Goal: Complete application form

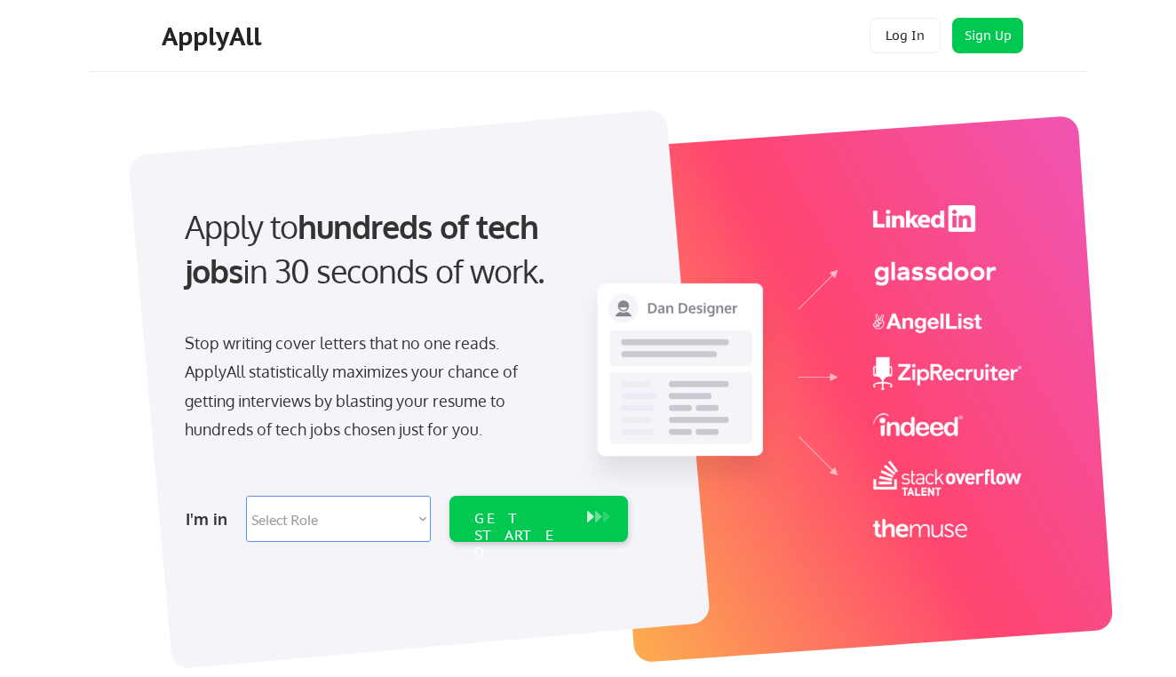
click at [407, 521] on select "Select Role Software Engineering Product Management Customer Success Sales UI/U…" at bounding box center [338, 519] width 185 height 46
select select ""customer_support""
click at [246, 496] on select "Select Role Software Engineering Product Management Customer Success Sales UI/U…" at bounding box center [338, 519] width 185 height 46
select select ""customer_support""
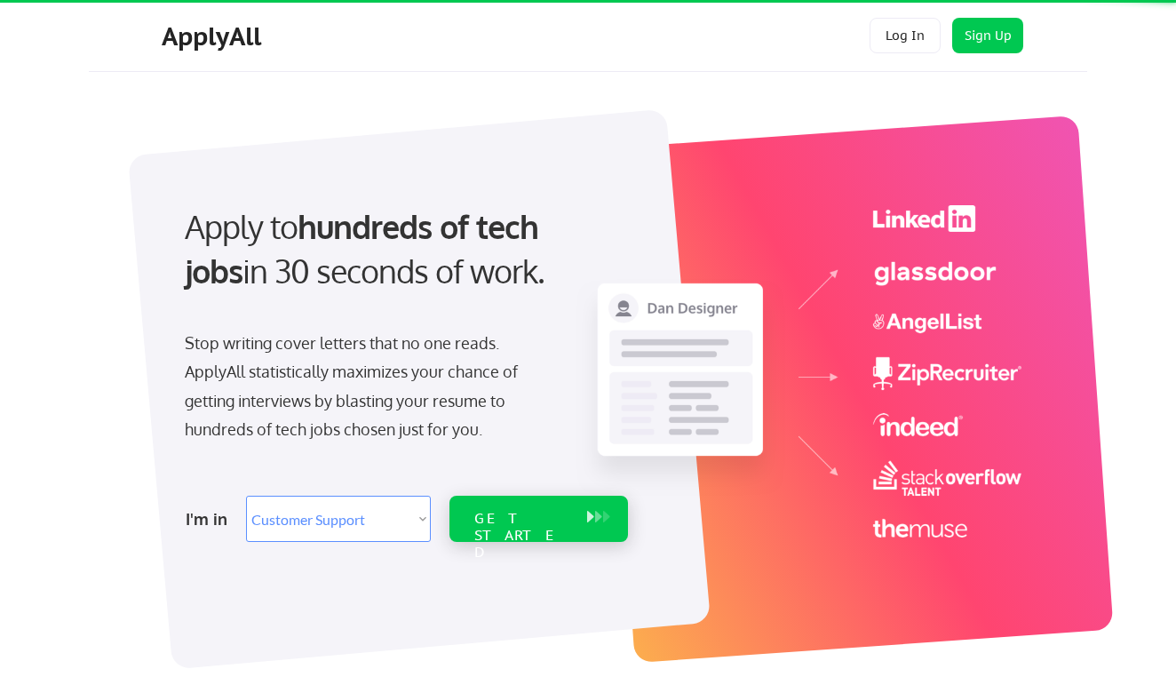
click at [579, 528] on div "GET STARTED" at bounding box center [538, 519] width 179 height 46
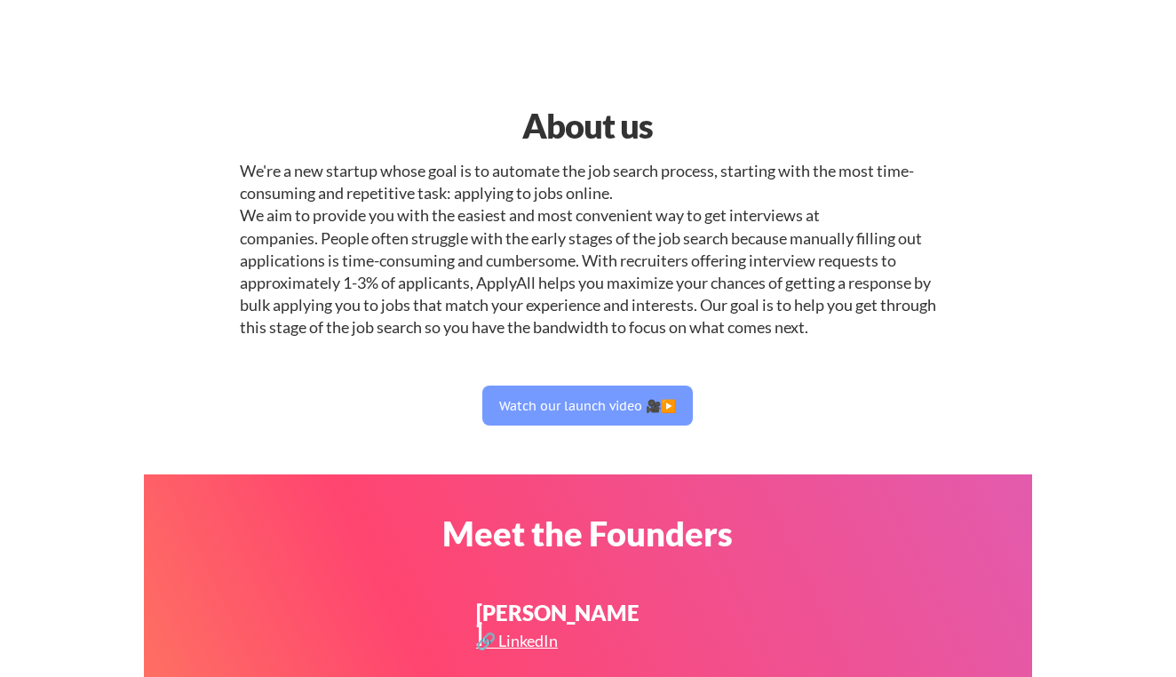
select select ""customer_support""
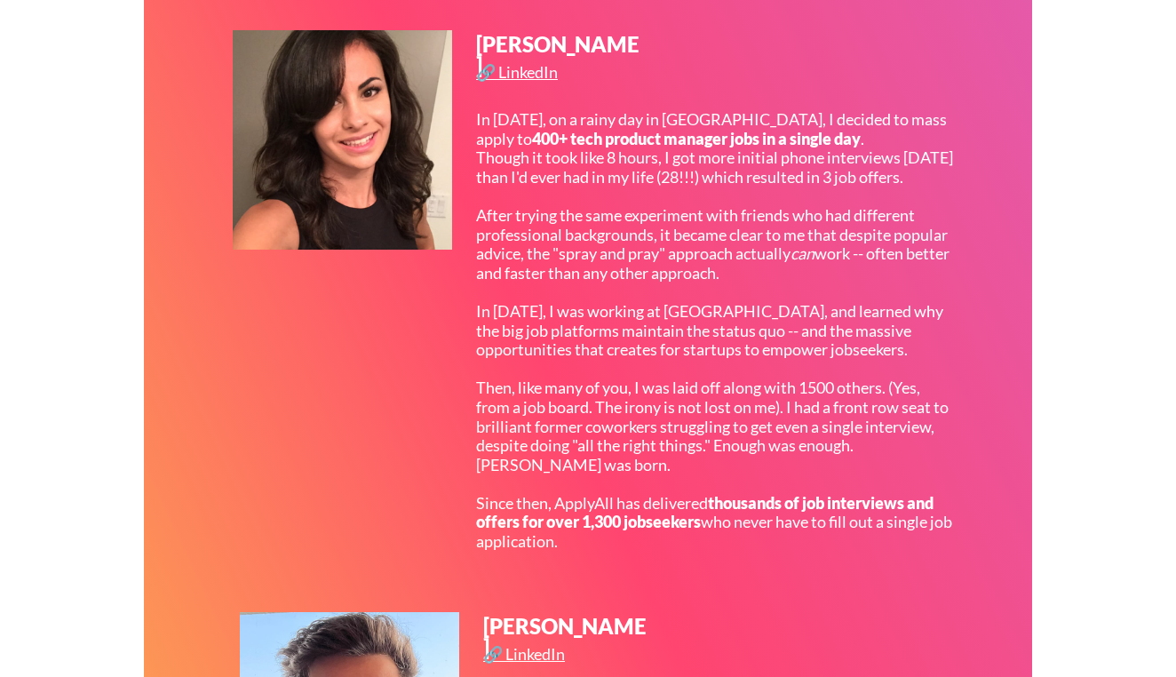
scroll to position [357, 0]
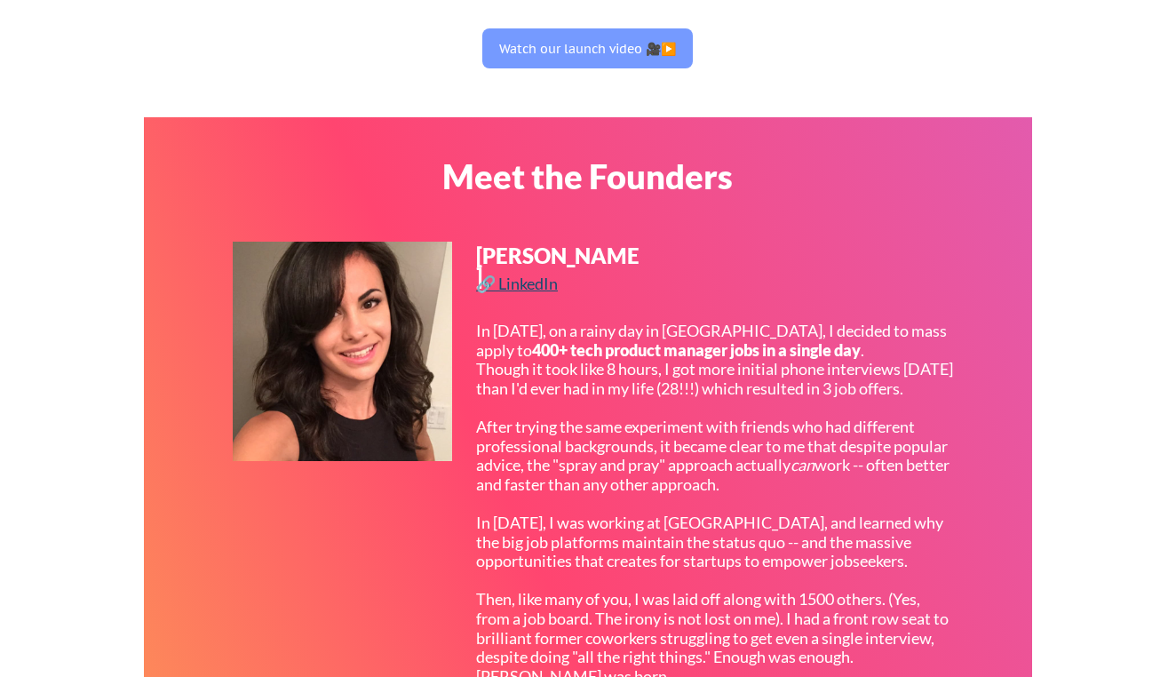
click at [536, 285] on div "🔗 LinkedIn" at bounding box center [519, 283] width 86 height 16
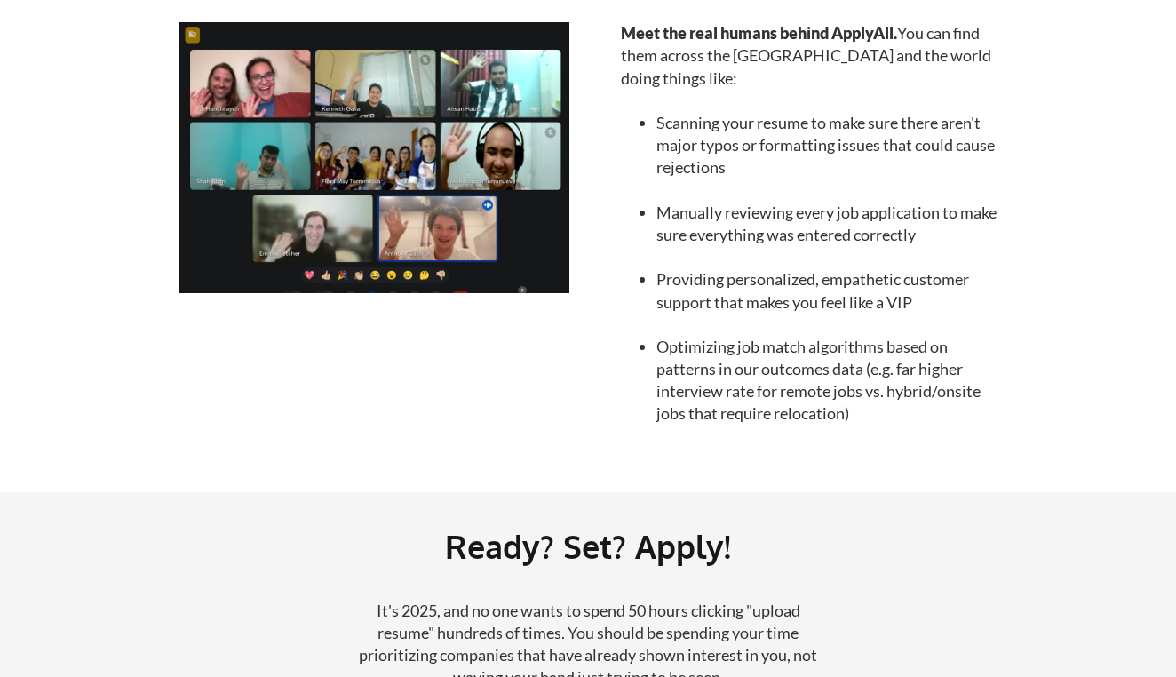
scroll to position [2087, 0]
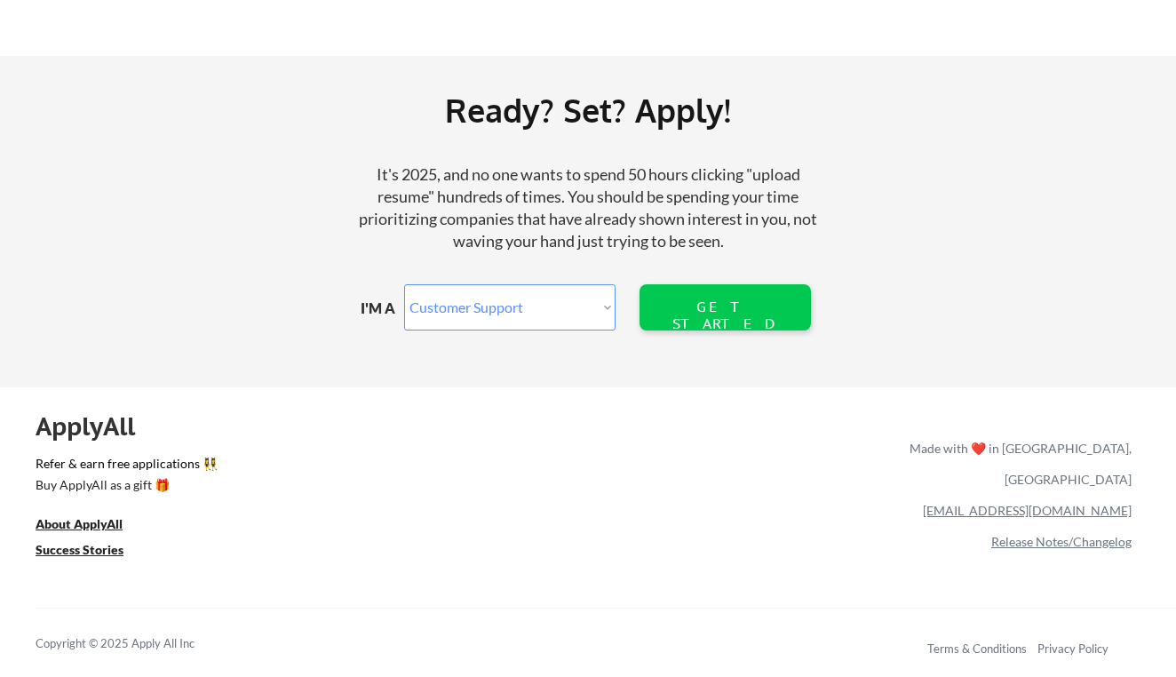
click at [552, 310] on select "Marketer Software Engineering Product Management Customer Success Sales UI/UX/P…" at bounding box center [509, 307] width 211 height 46
click at [712, 293] on div "GET STARTED" at bounding box center [725, 307] width 114 height 46
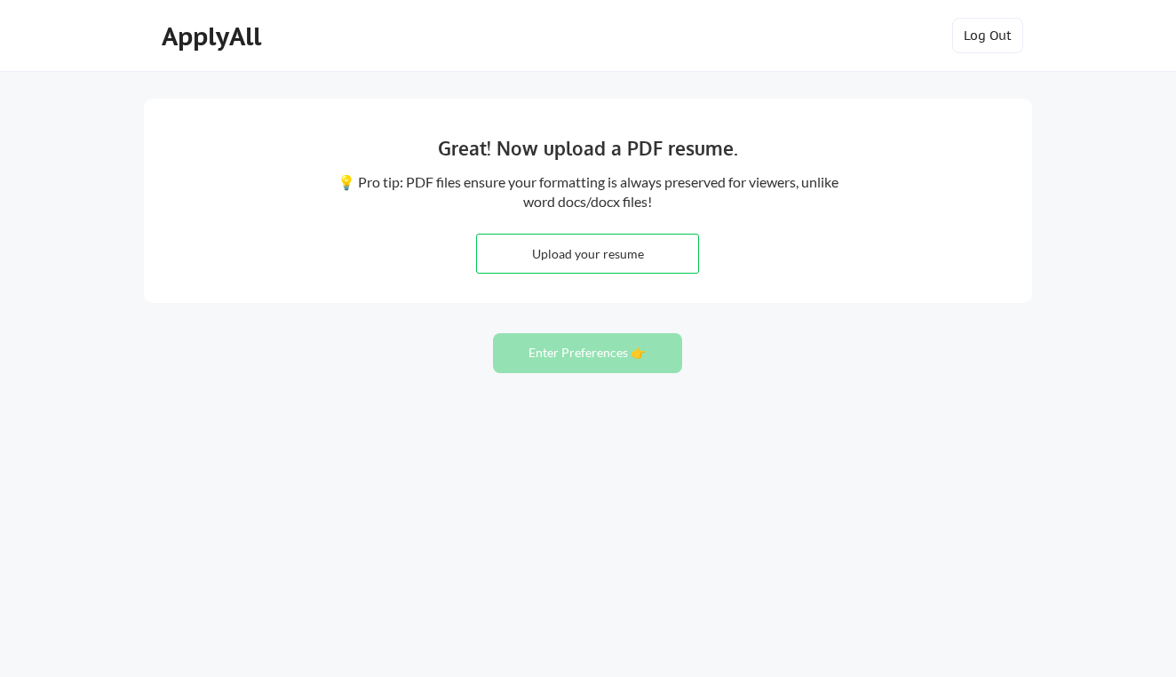
click at [623, 261] on input "file" at bounding box center [587, 253] width 221 height 38
type input "C:\fakepath\People Ops Coordinator Resume'.pdf"
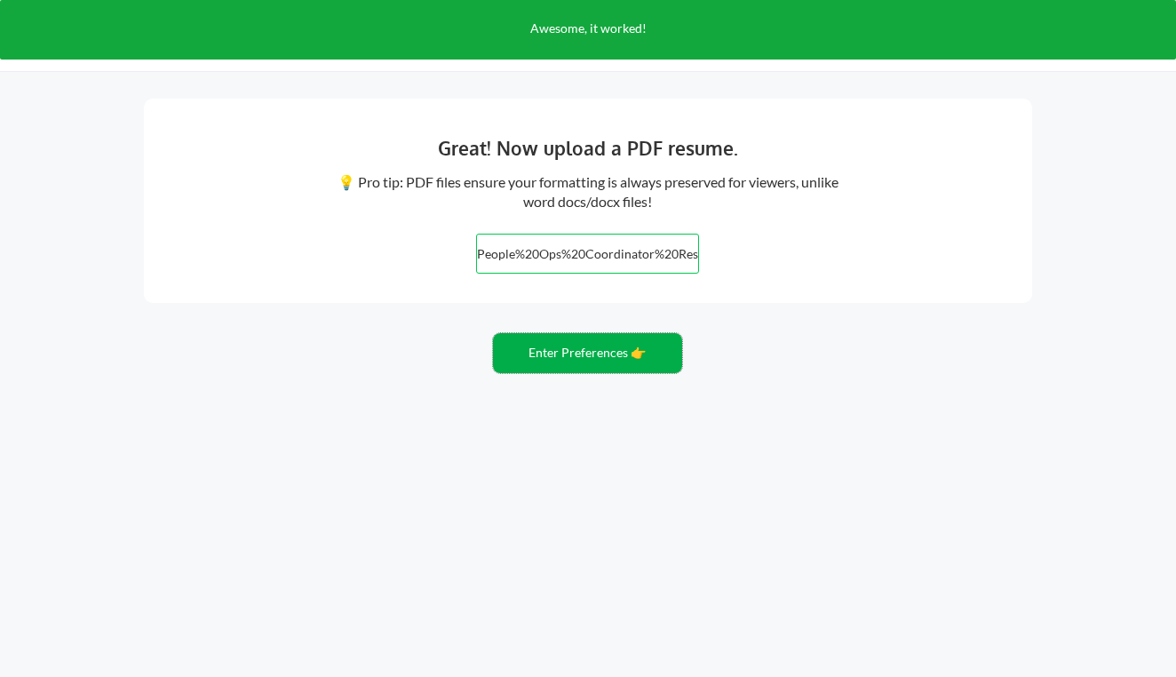
click at [648, 361] on button "Enter Preferences 👉" at bounding box center [587, 353] width 189 height 40
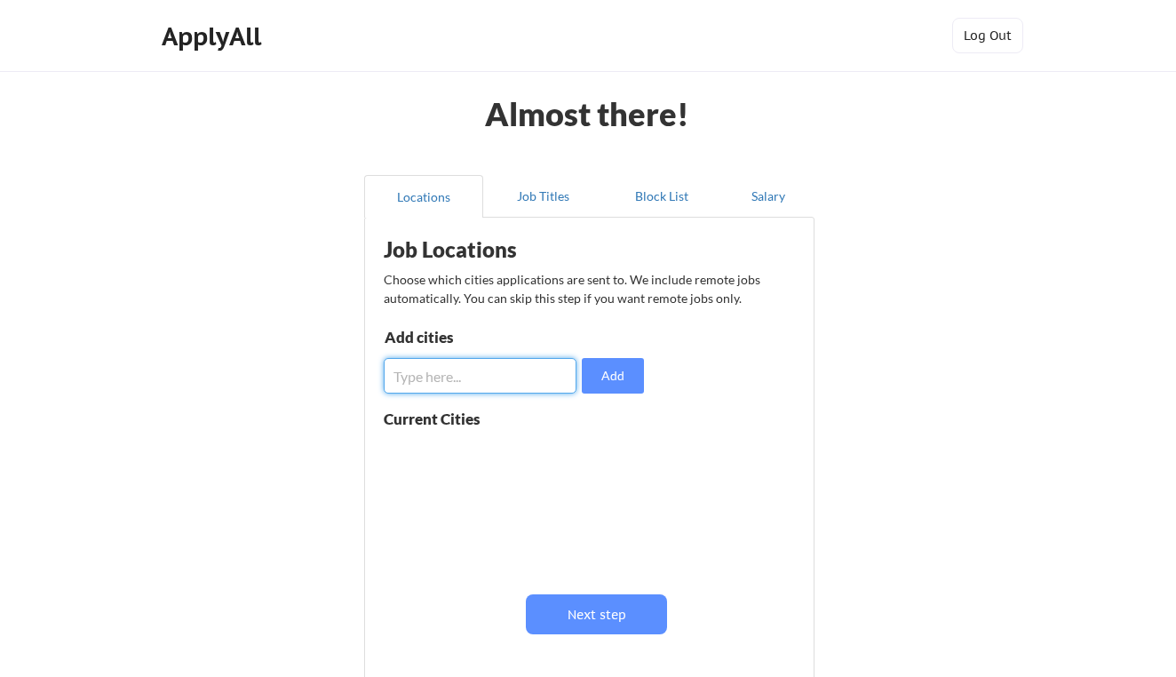
click at [522, 363] on input "input" at bounding box center [480, 376] width 193 height 36
click at [437, 377] on input "input" at bounding box center [480, 376] width 193 height 36
type input "New York City"
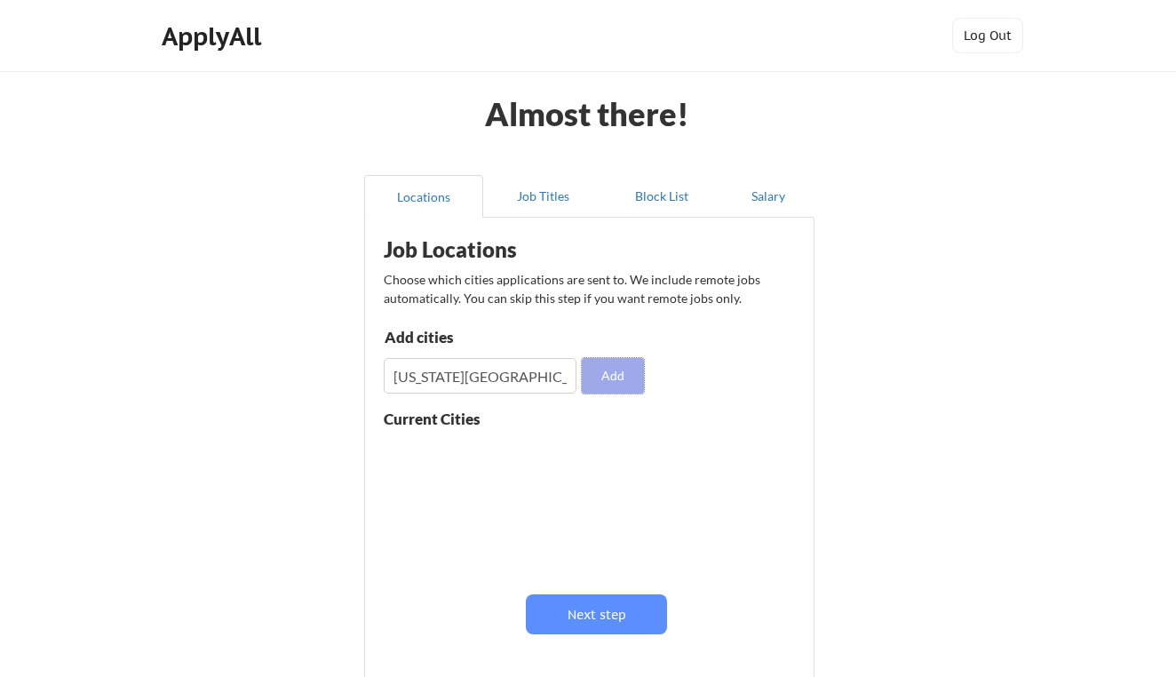
click at [615, 383] on button "Add" at bounding box center [613, 376] width 62 height 36
click at [533, 377] on input "input" at bounding box center [480, 376] width 193 height 36
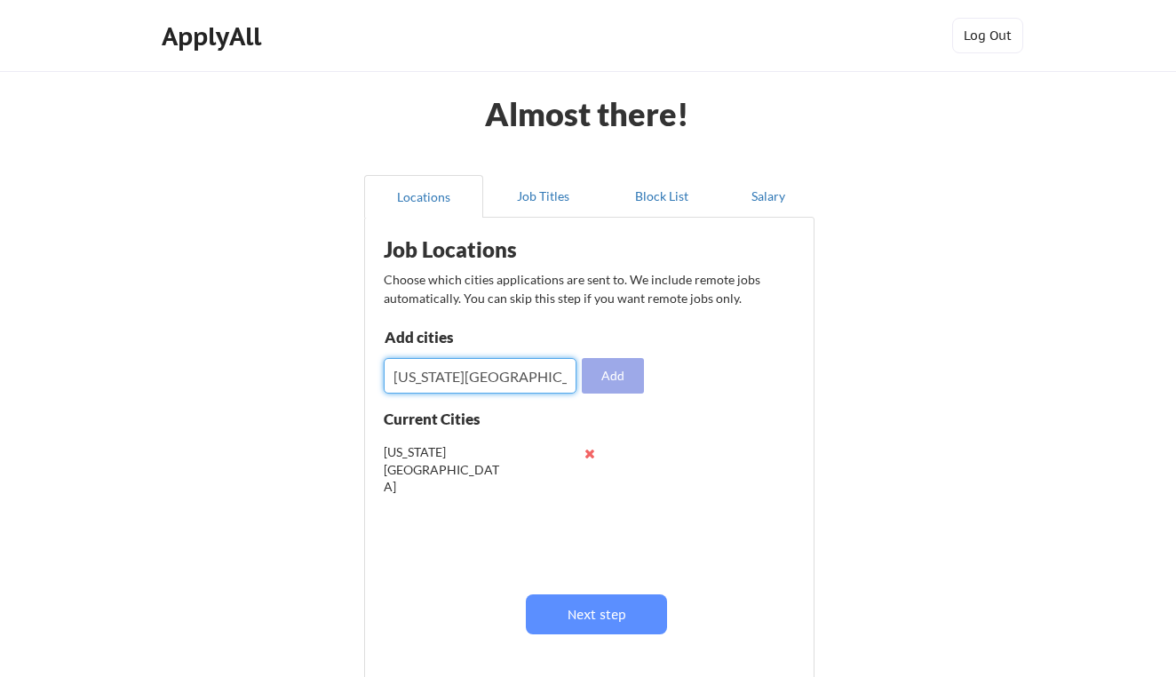
type input "Washington DC"
click at [627, 375] on button "Add" at bounding box center [613, 376] width 62 height 36
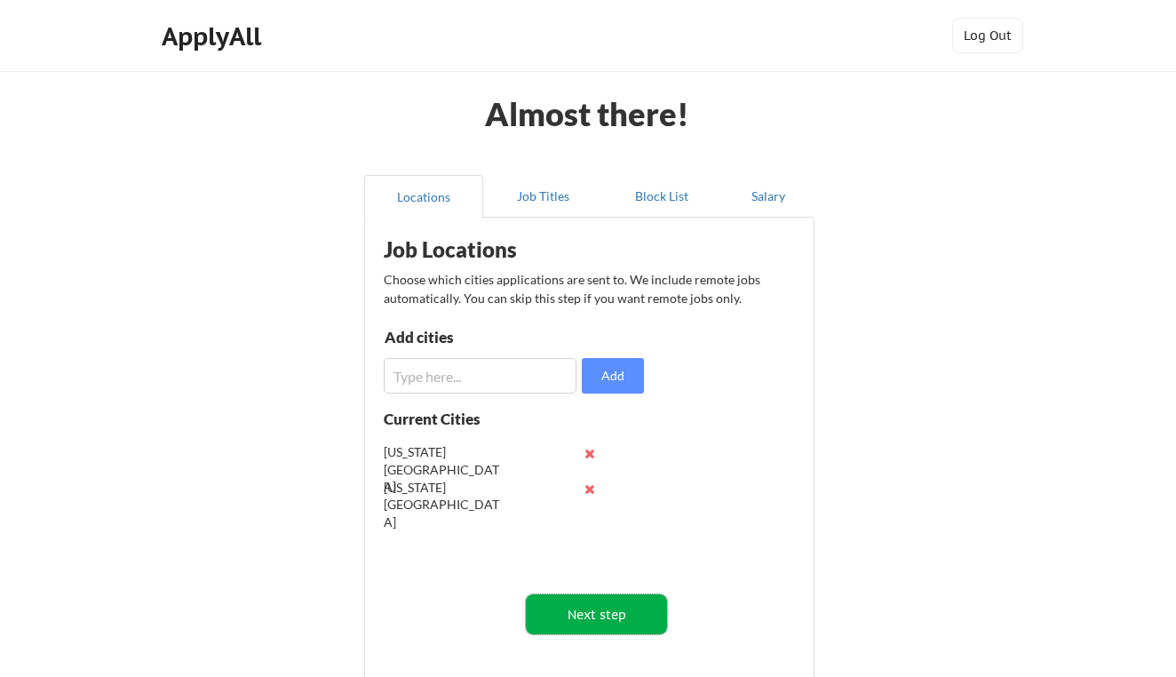
click at [601, 617] on button "Next step" at bounding box center [596, 614] width 141 height 40
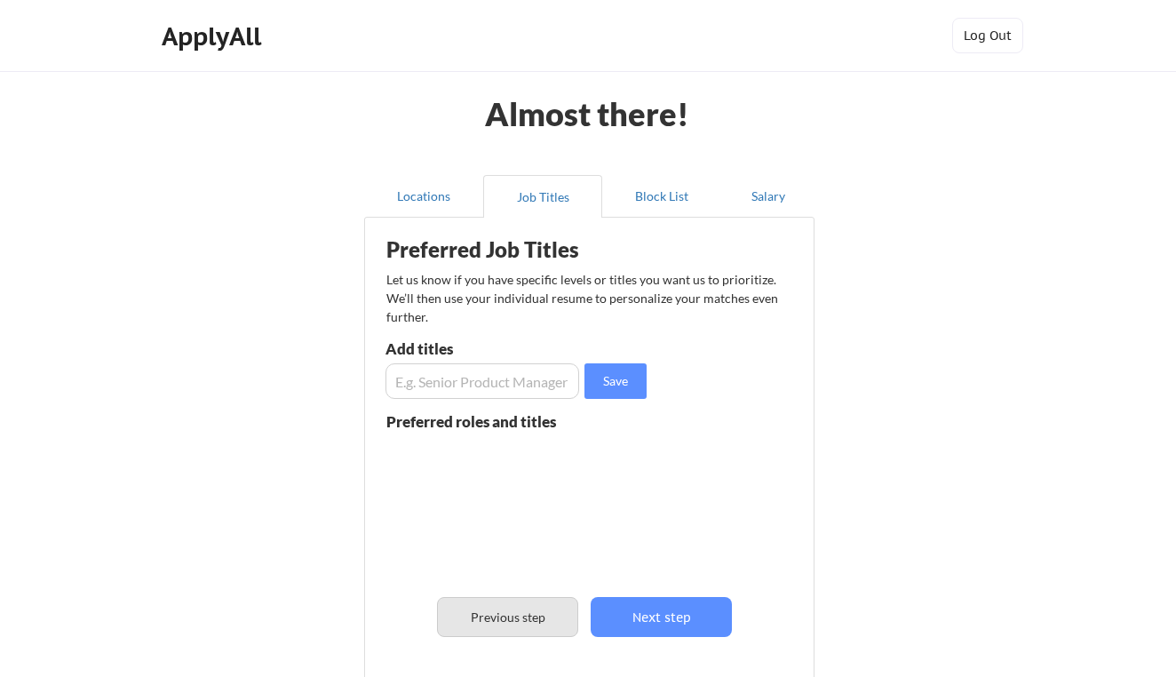
click at [503, 626] on button "Previous step" at bounding box center [507, 617] width 141 height 40
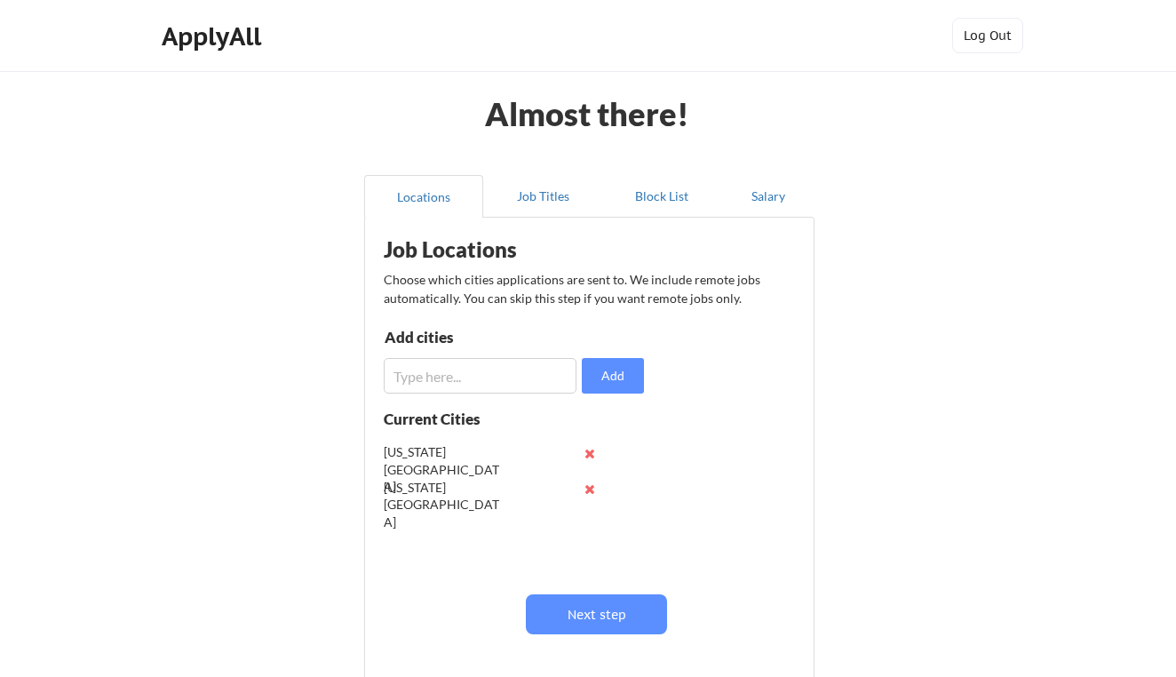
click at [587, 459] on button at bounding box center [589, 453] width 13 height 13
click at [587, 455] on button at bounding box center [589, 453] width 13 height 13
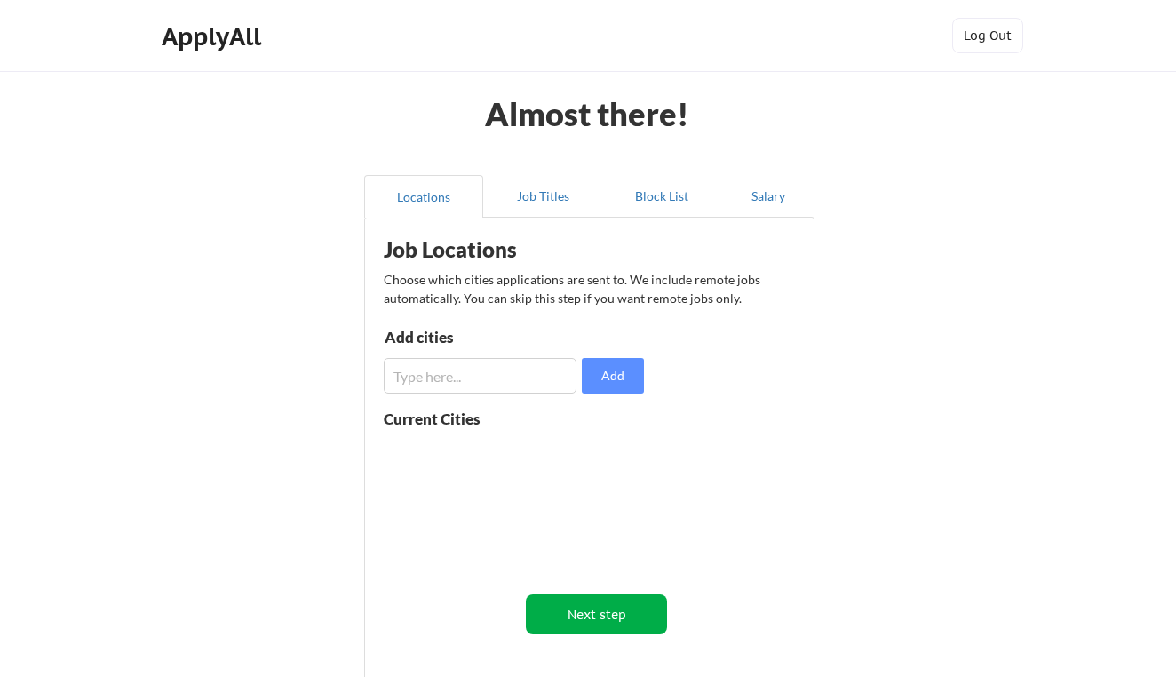
click at [593, 603] on button "Next step" at bounding box center [596, 614] width 141 height 40
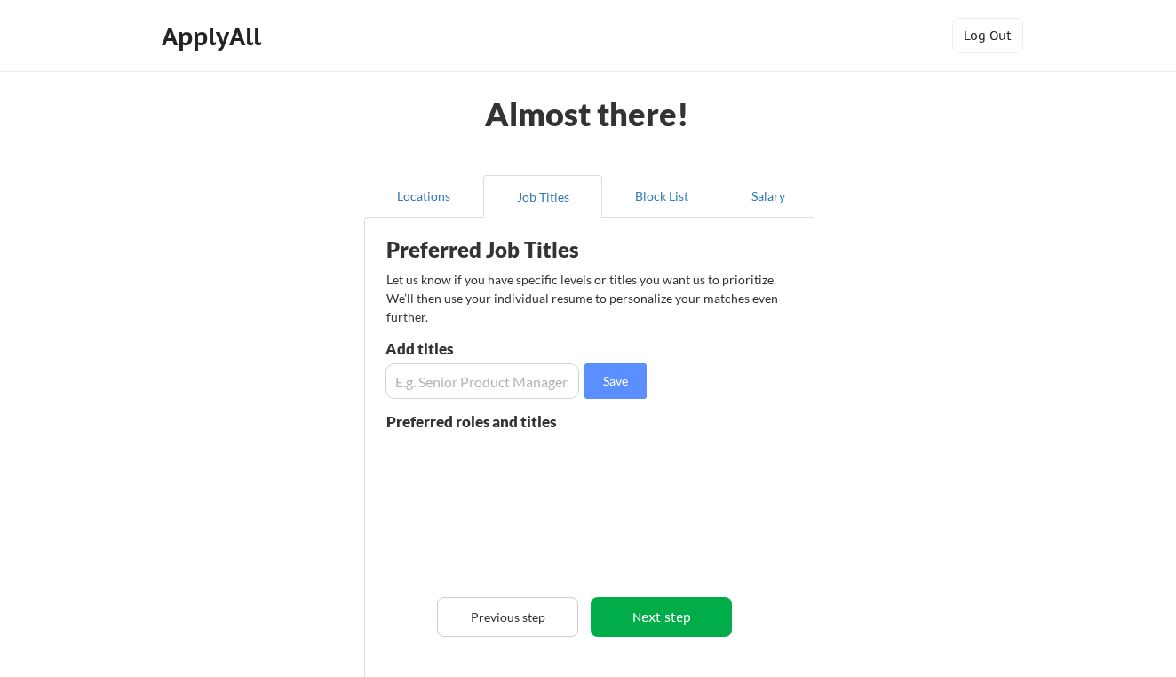
click at [606, 611] on button "Next step" at bounding box center [661, 617] width 141 height 40
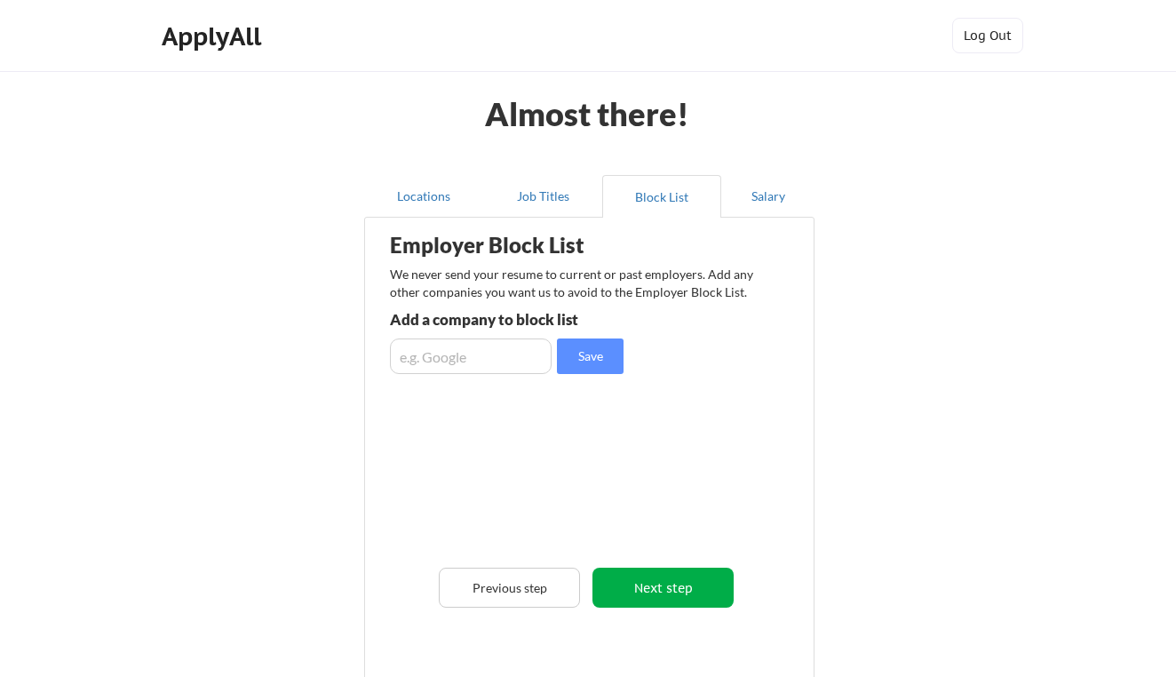
click at [623, 580] on button "Next step" at bounding box center [662, 588] width 141 height 40
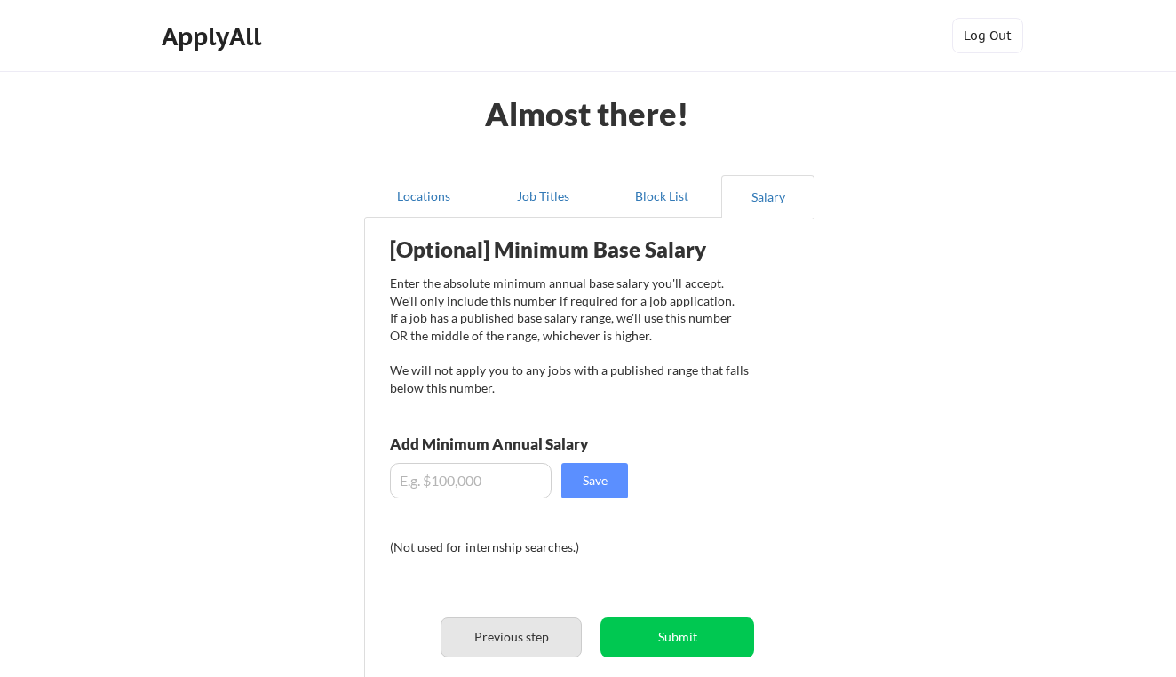
click at [524, 634] on button "Previous step" at bounding box center [511, 637] width 141 height 40
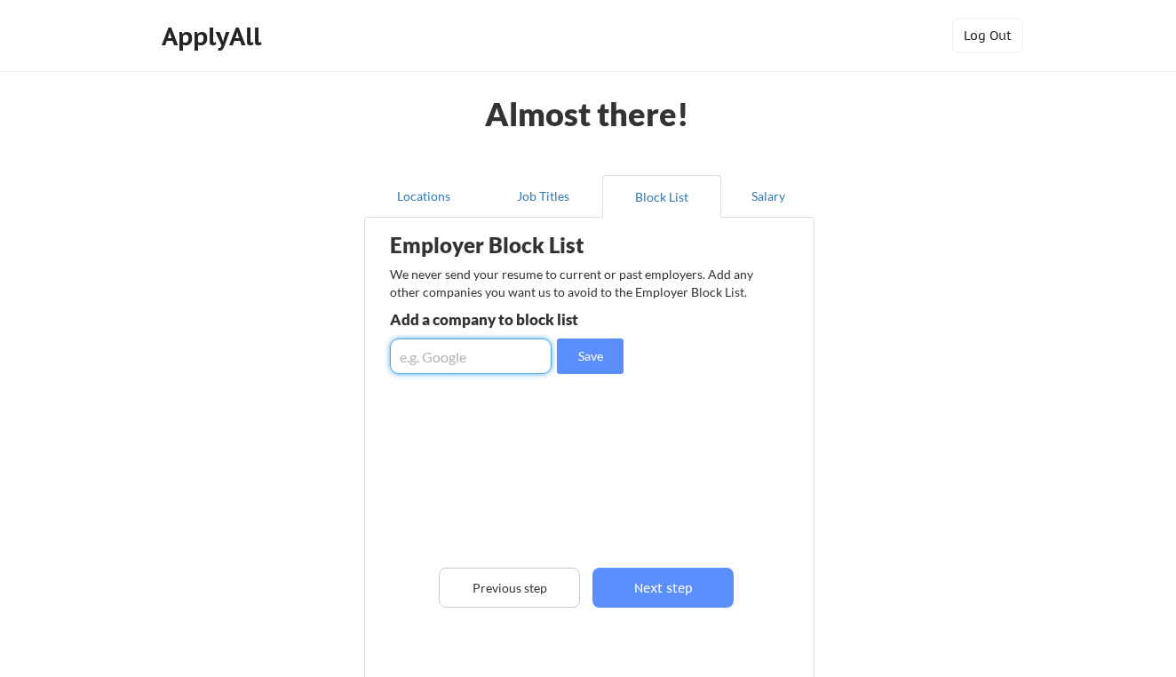
click at [474, 359] on input "input" at bounding box center [471, 356] width 162 height 36
type input "Q"
type input "Alma"
click at [607, 362] on button "Save" at bounding box center [590, 356] width 67 height 36
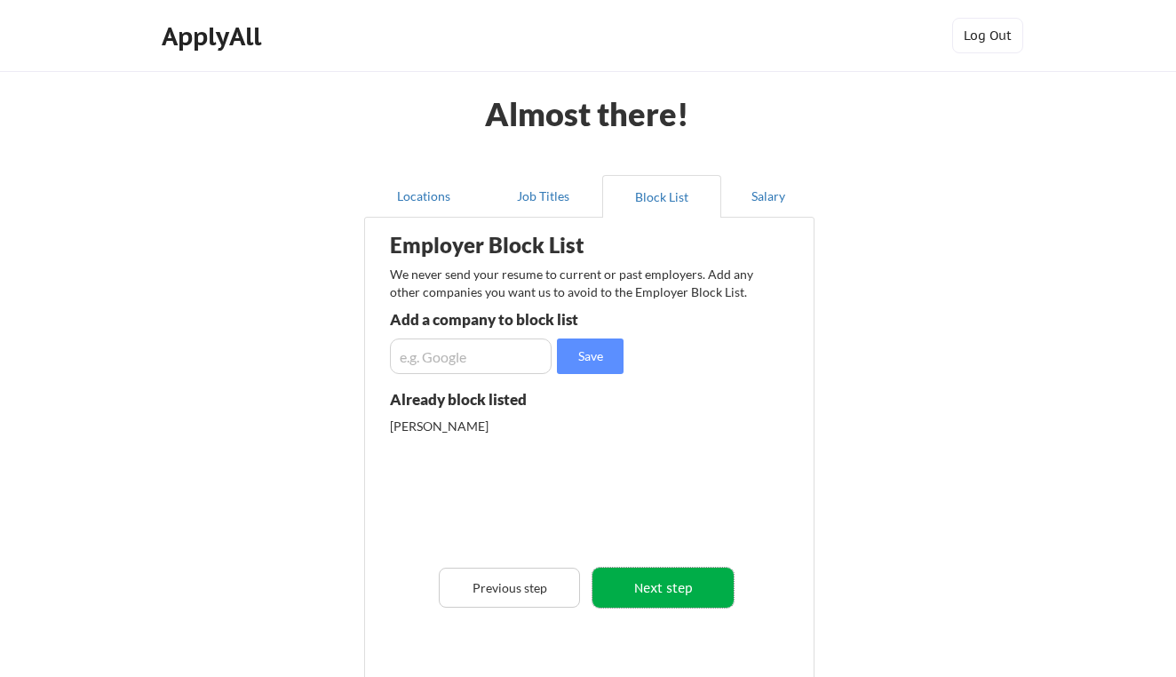
click at [701, 587] on button "Next step" at bounding box center [662, 588] width 141 height 40
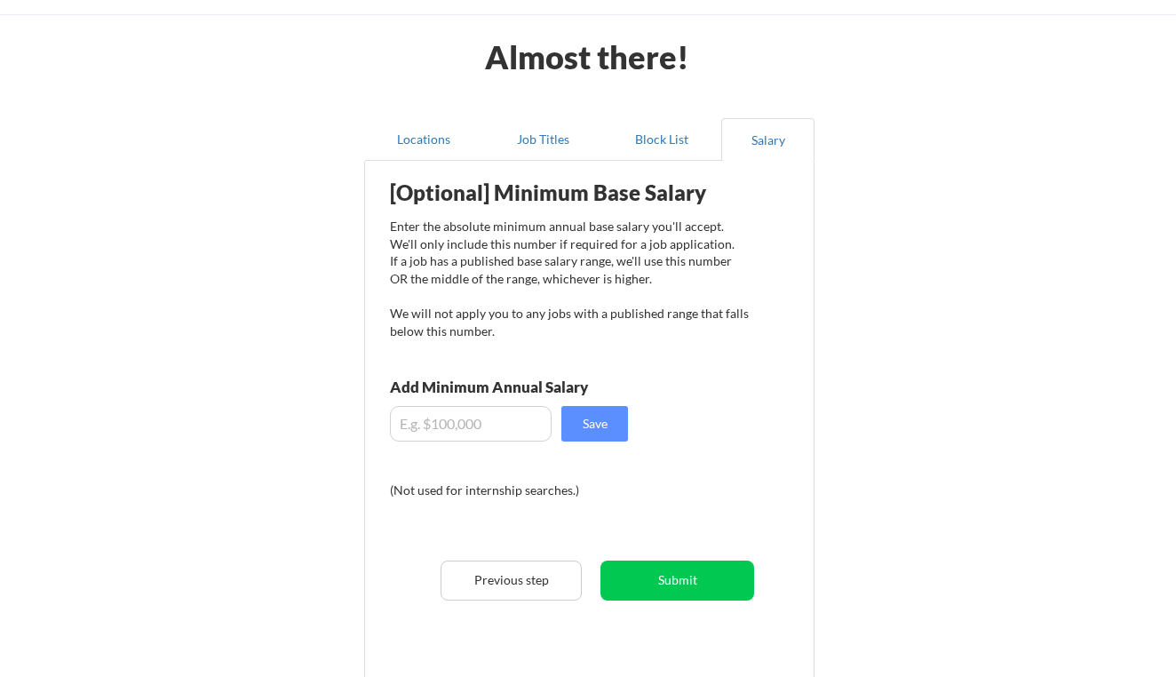
scroll to position [60, 0]
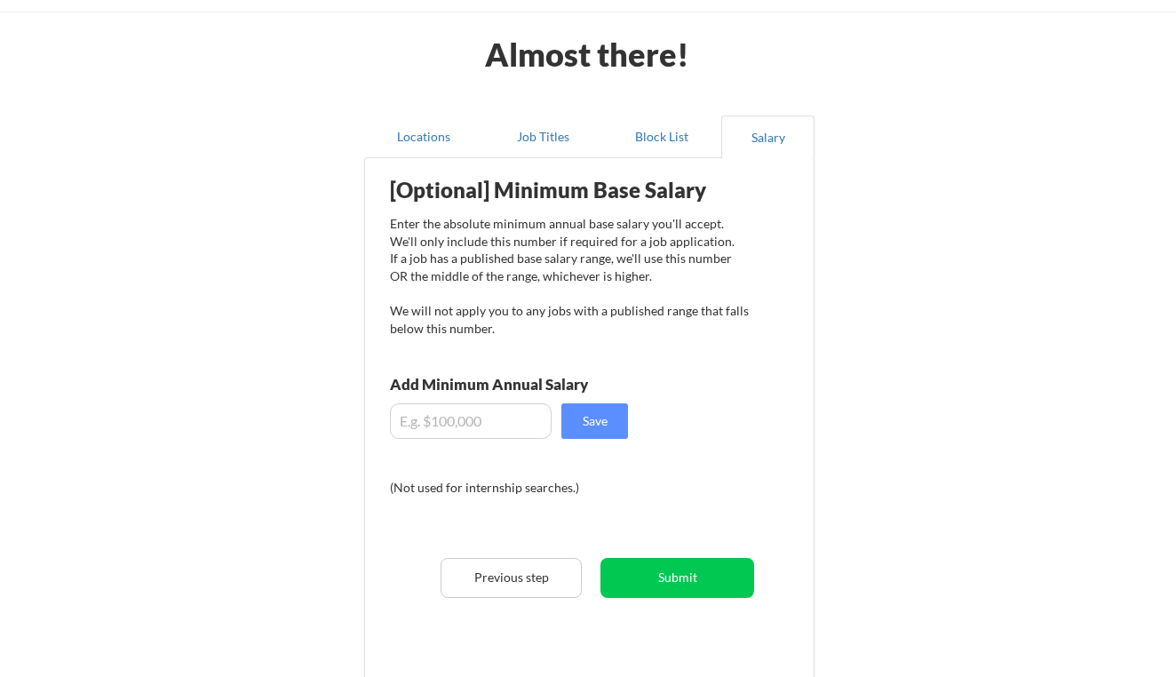
click at [507, 417] on input "input" at bounding box center [471, 421] width 162 height 36
type input "$1"
type input "$9"
click at [677, 578] on button "Submit" at bounding box center [677, 578] width 154 height 40
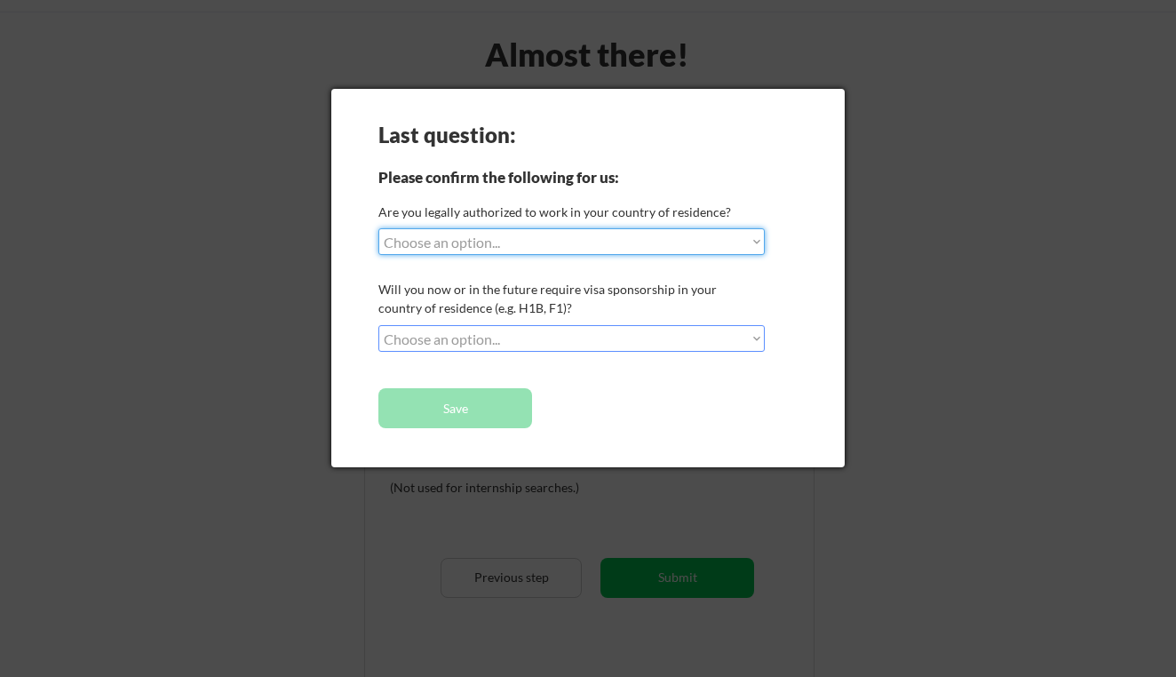
click at [823, 140] on div "Last question: Please confirm the following for us: Are you legally authorized …" at bounding box center [587, 278] width 513 height 378
click at [939, 193] on div at bounding box center [588, 338] width 1176 height 677
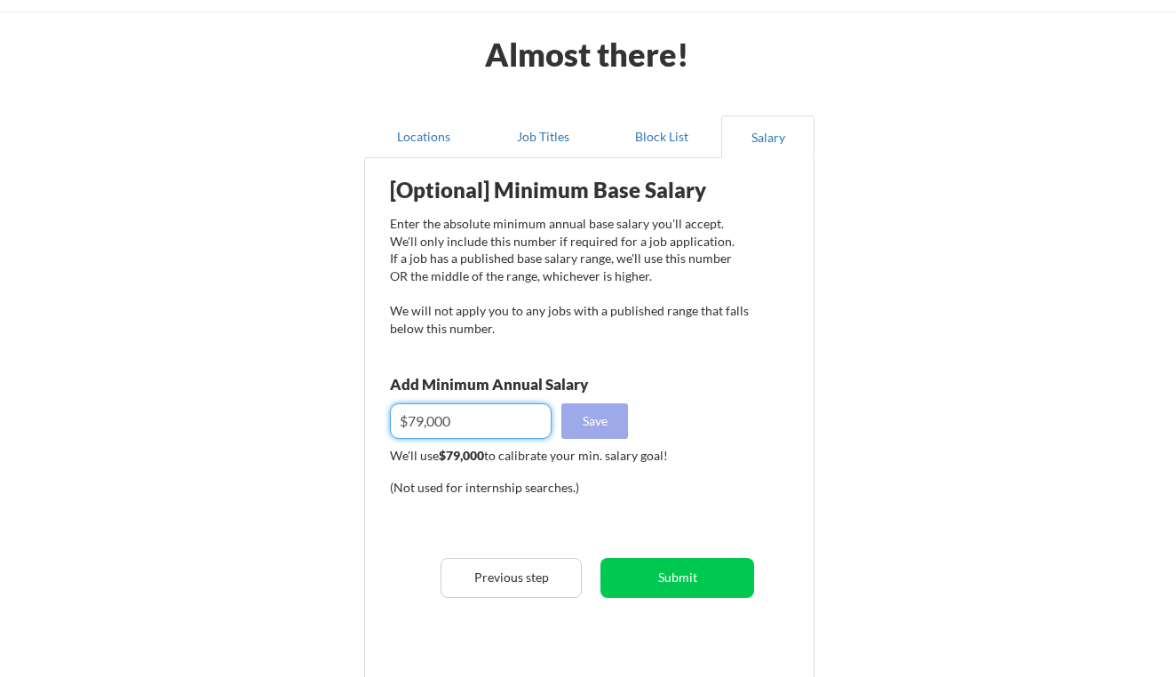
drag, startPoint x: 401, startPoint y: 418, endPoint x: 567, endPoint y: 425, distance: 165.4
click at [567, 425] on div "Save" at bounding box center [509, 421] width 238 height 36
type input "$65,000"
click at [684, 586] on button "Submit" at bounding box center [677, 578] width 154 height 40
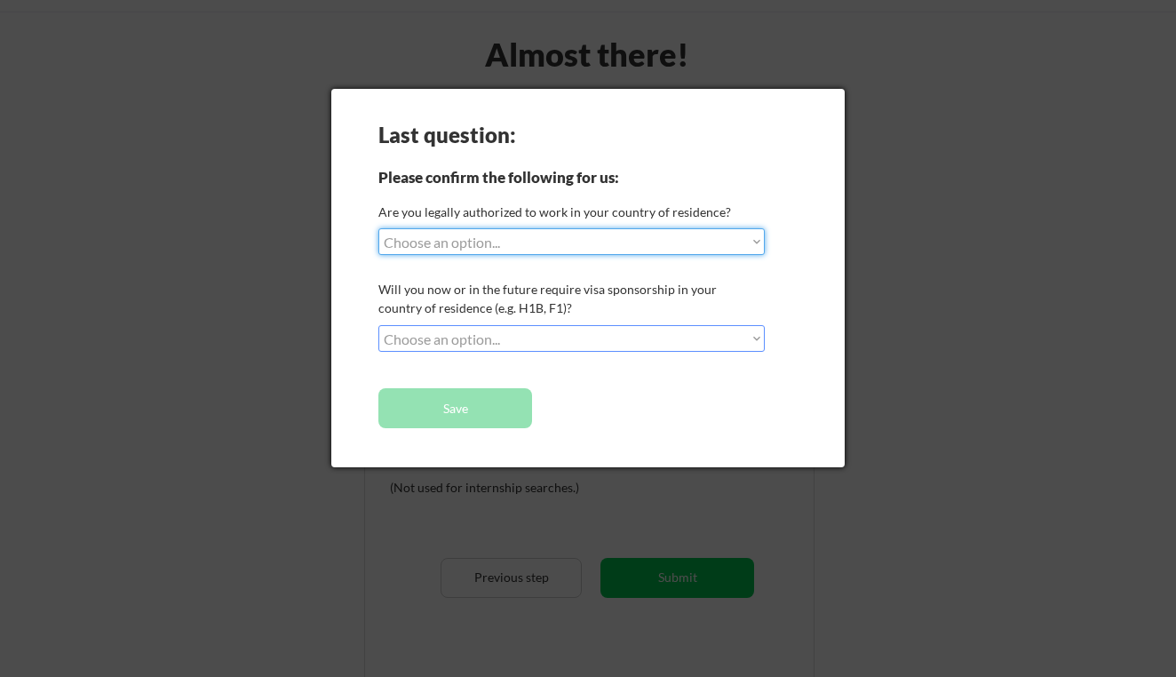
click at [545, 239] on select "Choose an option... Yes, I am a US Citizen Yes, I am a Canadian Citizen Yes, I …" at bounding box center [571, 241] width 386 height 27
select select ""yes__i_am_a_us_citizen""
click at [378, 228] on select "Choose an option... Yes, I am a US Citizen Yes, I am a Canadian Citizen Yes, I …" at bounding box center [571, 241] width 386 height 27
click at [530, 339] on select "Choose an option... No, I will not need sponsorship Yes, I will need sponsorship" at bounding box center [571, 338] width 386 height 27
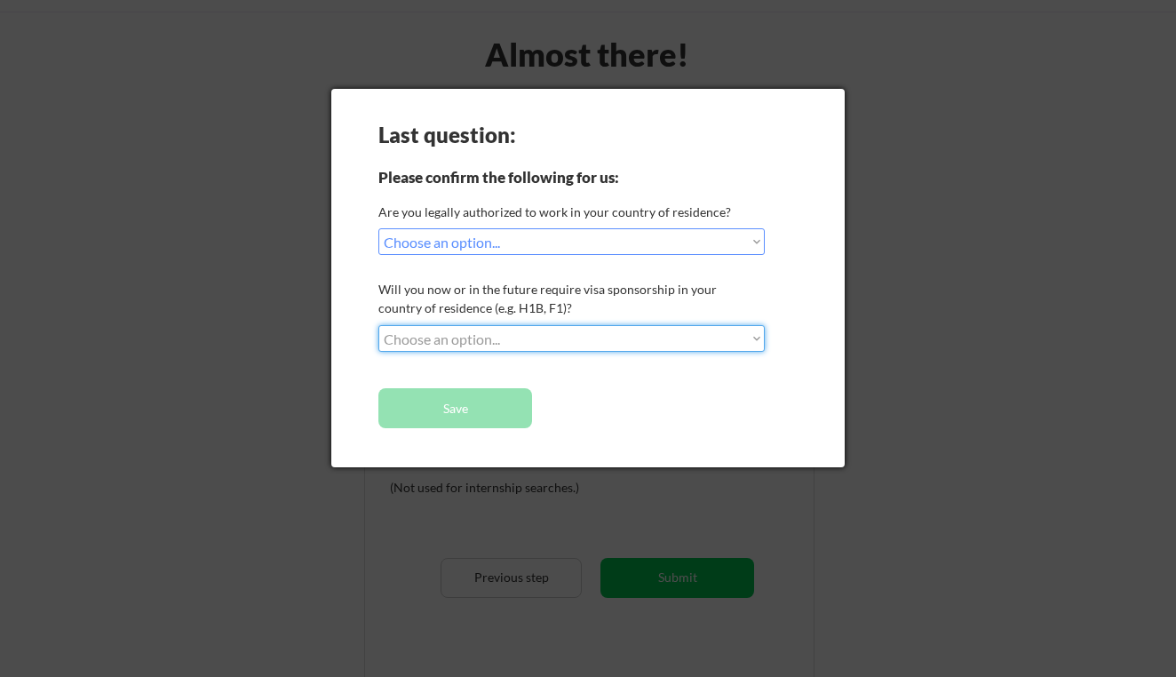
select select ""no__i_will_not_need_sponsorship""
click at [378, 325] on select "Choose an option... No, I will not need sponsorship Yes, I will need sponsorship" at bounding box center [571, 338] width 386 height 27
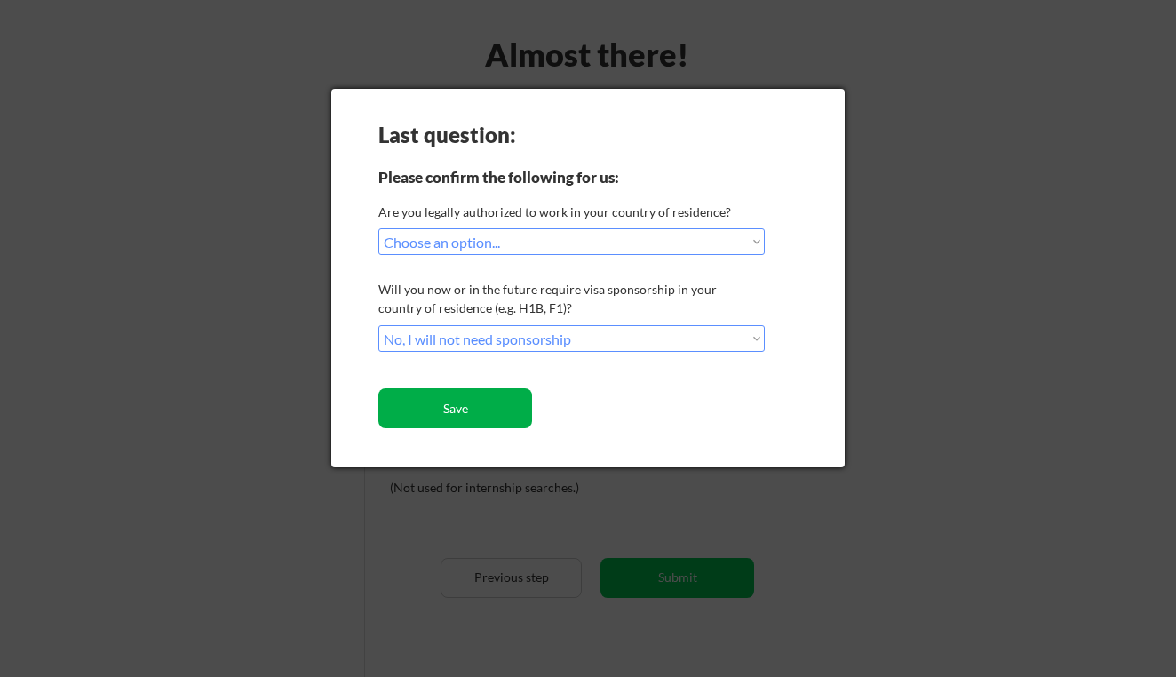
click at [506, 407] on button "Save" at bounding box center [455, 408] width 154 height 40
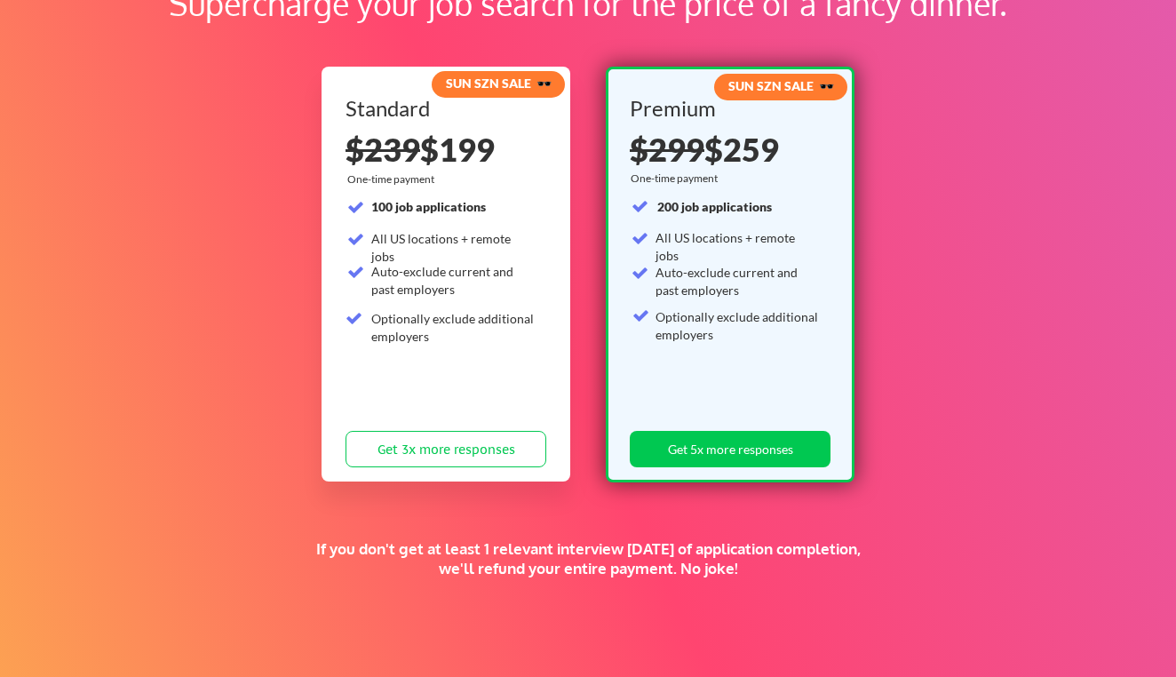
scroll to position [146, 0]
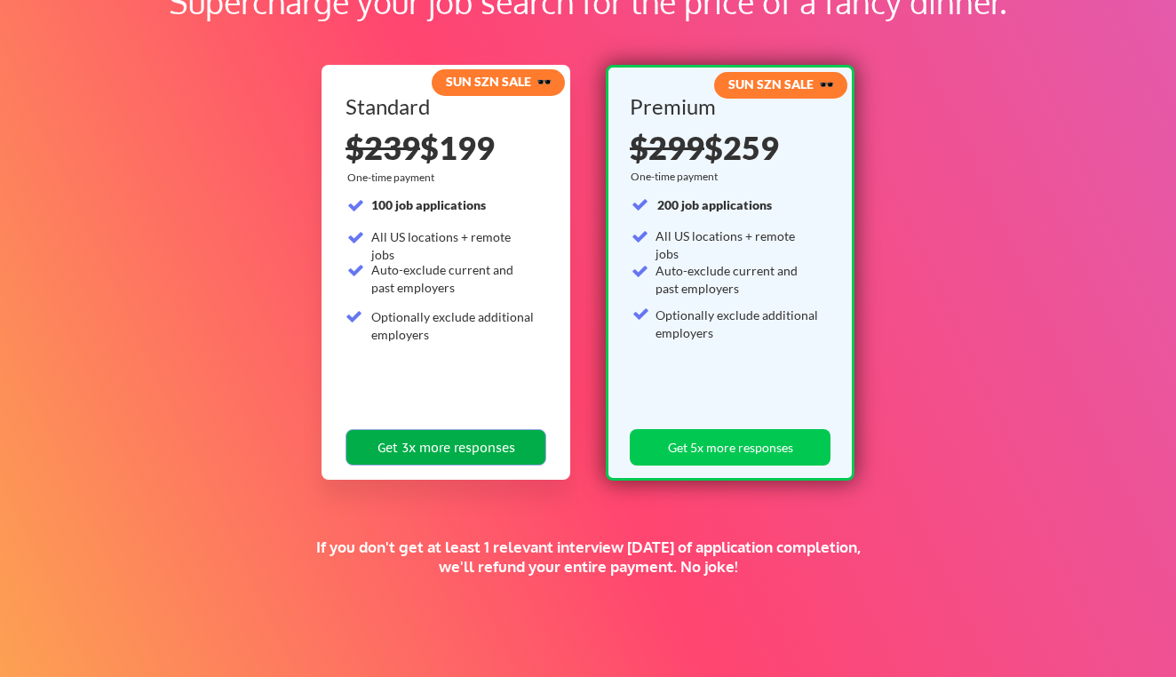
click at [496, 447] on button "Get 3x more responses" at bounding box center [445, 447] width 201 height 36
